Goal: Task Accomplishment & Management: Manage account settings

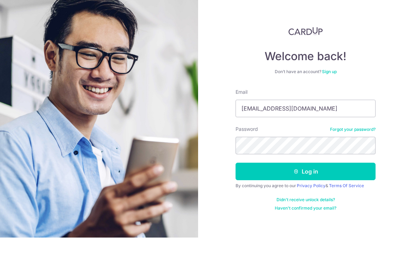
scroll to position [11, 0]
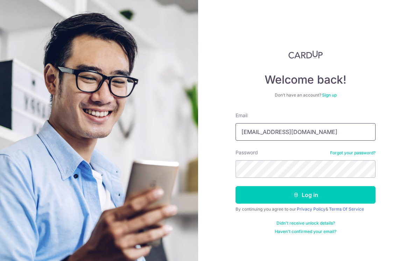
type input "[EMAIL_ADDRESS][DOMAIN_NAME]"
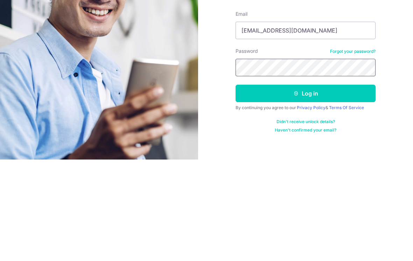
click at [306, 186] on button "Log in" at bounding box center [306, 195] width 140 height 18
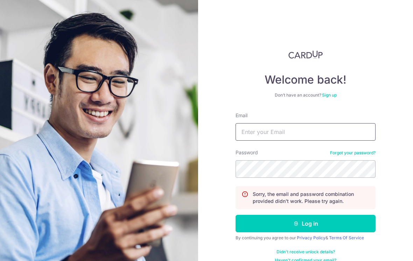
click at [323, 124] on input "Email" at bounding box center [306, 132] width 140 height 18
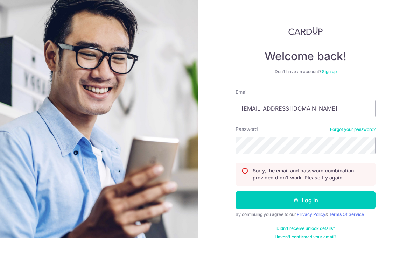
scroll to position [11, 0]
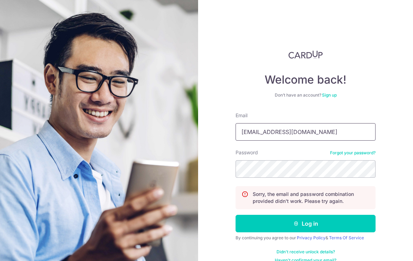
type input "[EMAIL_ADDRESS][DOMAIN_NAME]"
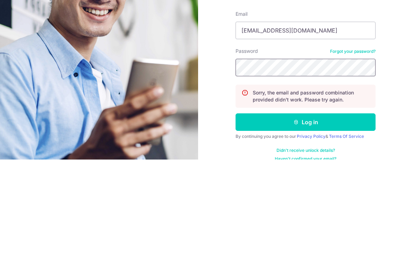
click at [306, 215] on button "Log in" at bounding box center [306, 224] width 140 height 18
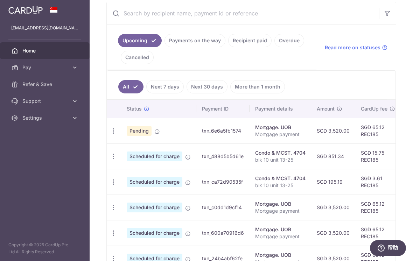
scroll to position [134, 0]
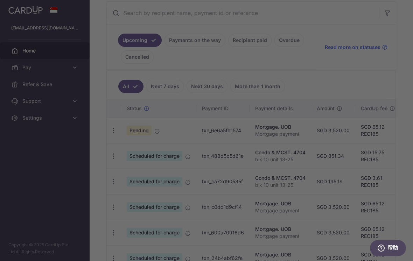
click at [372, 121] on div at bounding box center [209, 132] width 418 height 264
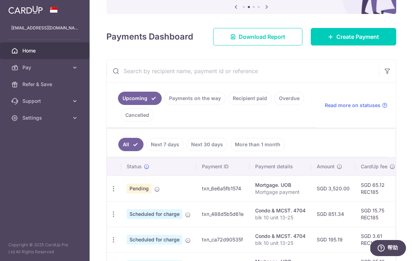
scroll to position [0, 0]
